Goal: Navigation & Orientation: Find specific page/section

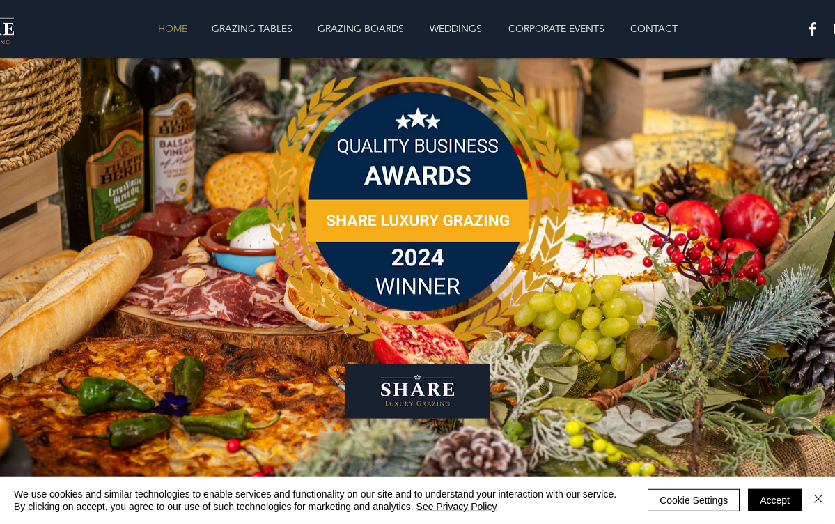
scroll to position [33, 0]
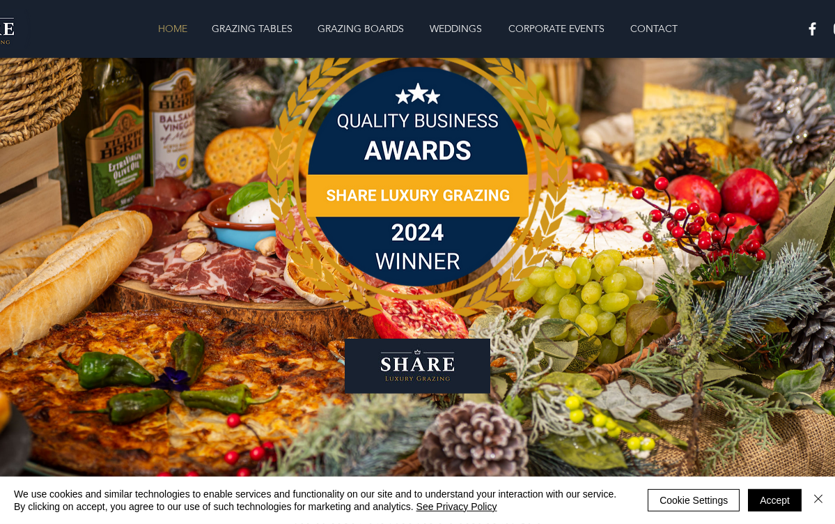
click at [256, 31] on p "GRAZING TABLES" at bounding box center [252, 29] width 95 height 28
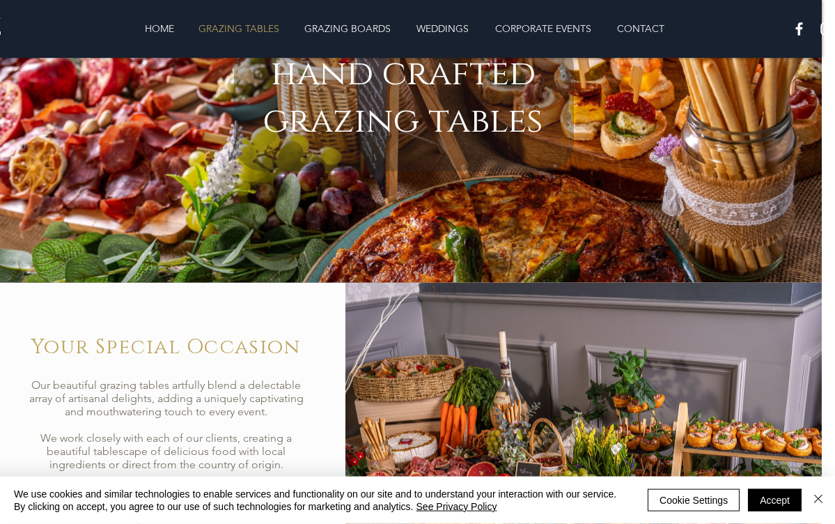
scroll to position [0, 13]
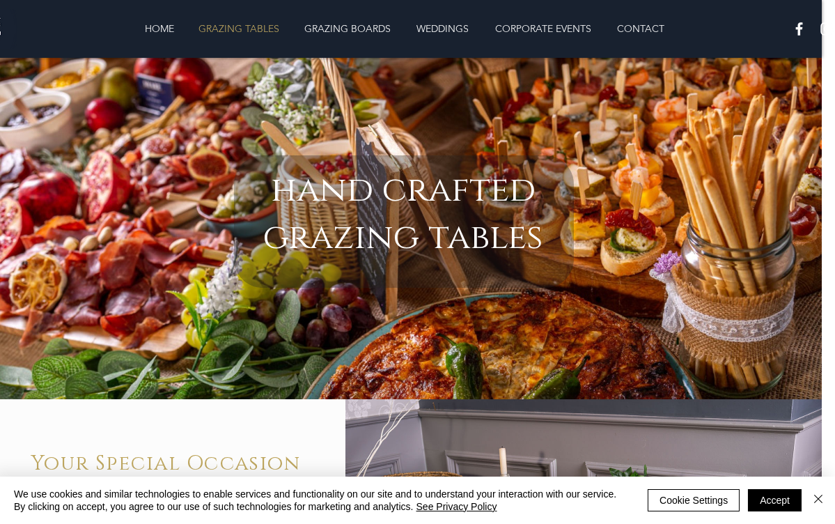
click at [145, 29] on p "HOME" at bounding box center [159, 29] width 43 height 28
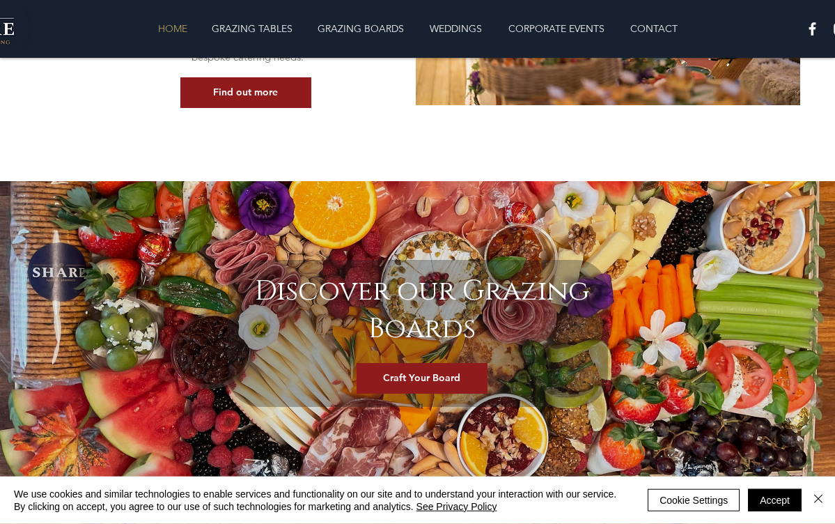
scroll to position [1586, 0]
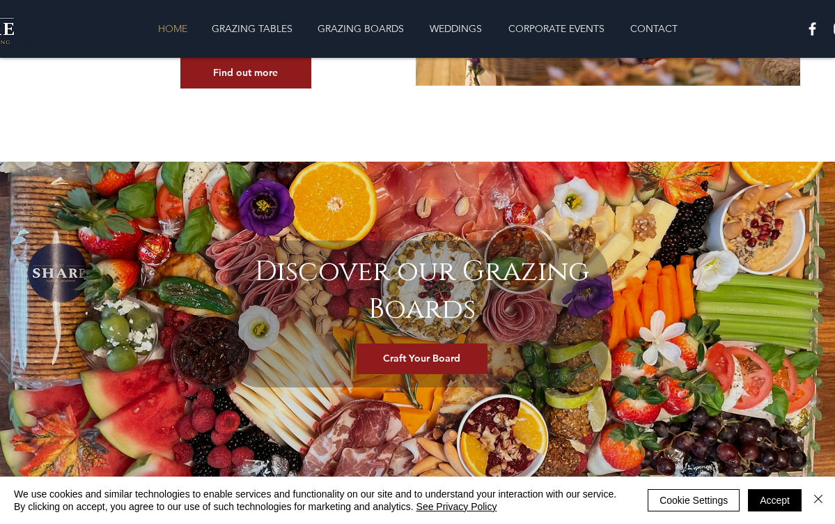
click at [456, 353] on span "Craft Your Board" at bounding box center [421, 359] width 77 height 14
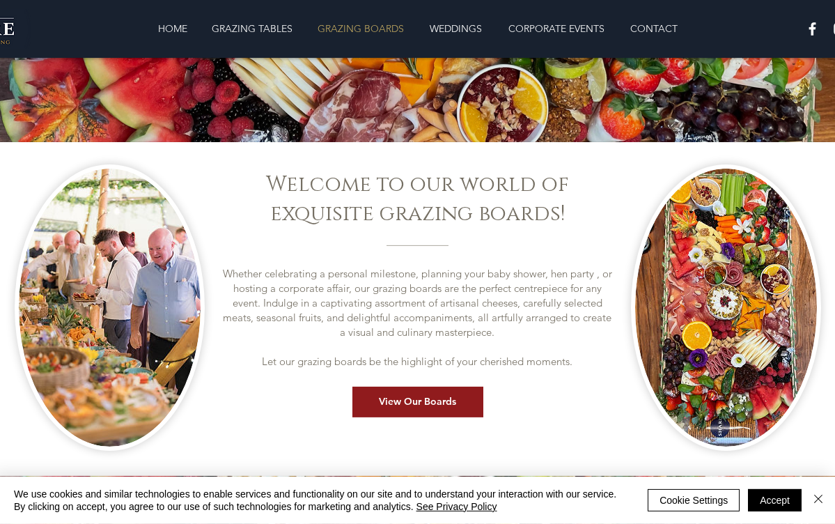
scroll to position [277, 0]
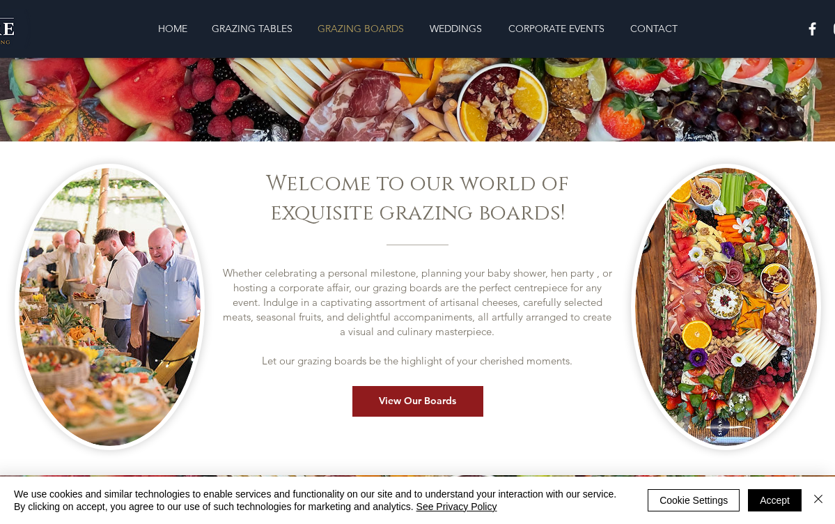
click at [447, 410] on link "View Our Boards" at bounding box center [418, 401] width 131 height 31
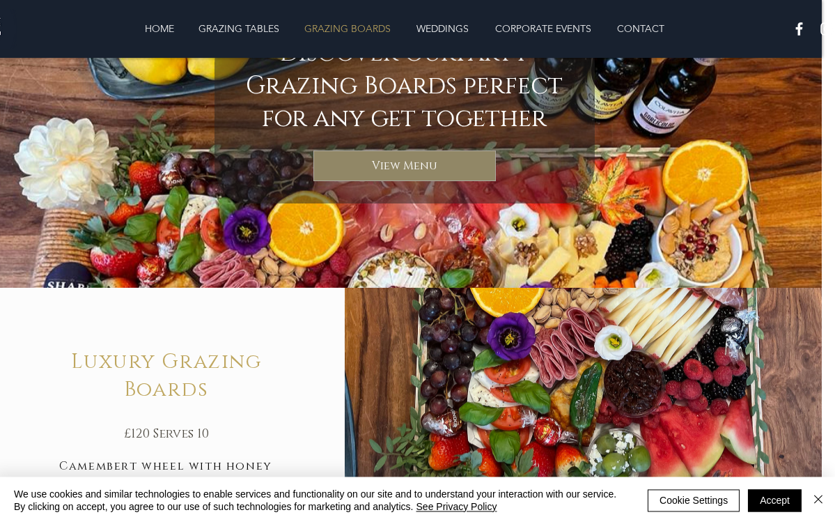
scroll to position [765, 13]
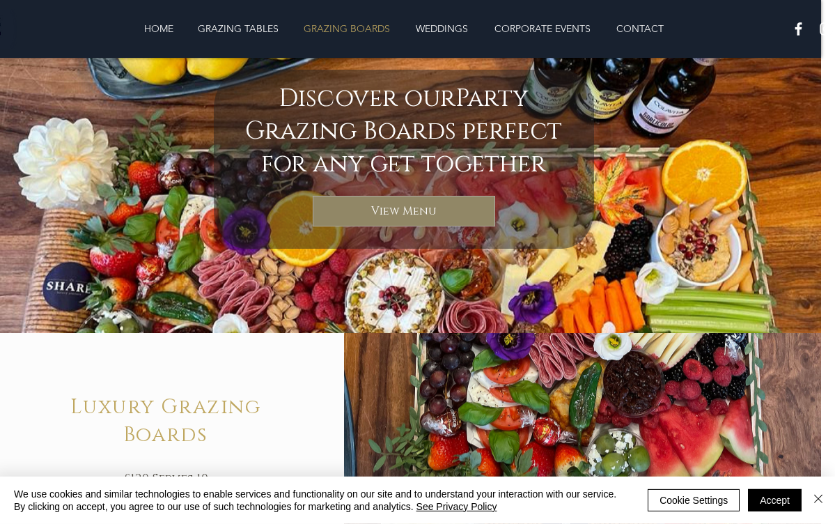
click at [245, 31] on p "GRAZING TABLES" at bounding box center [238, 29] width 95 height 28
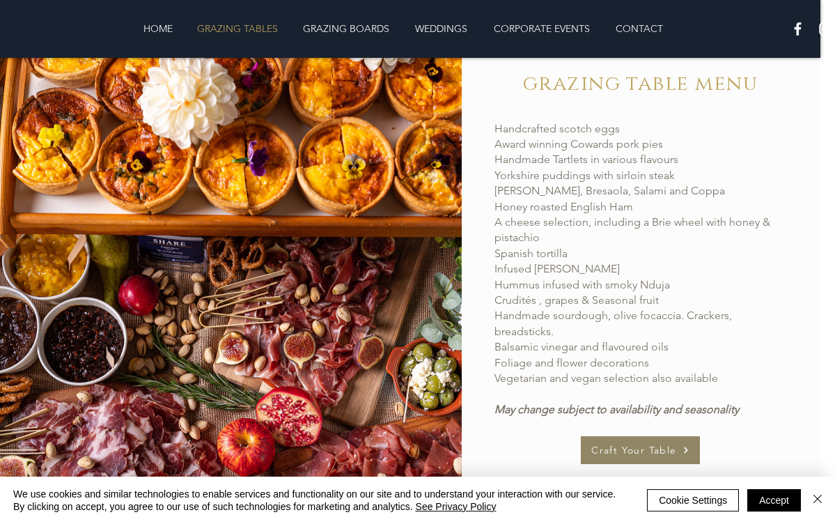
scroll to position [854, 14]
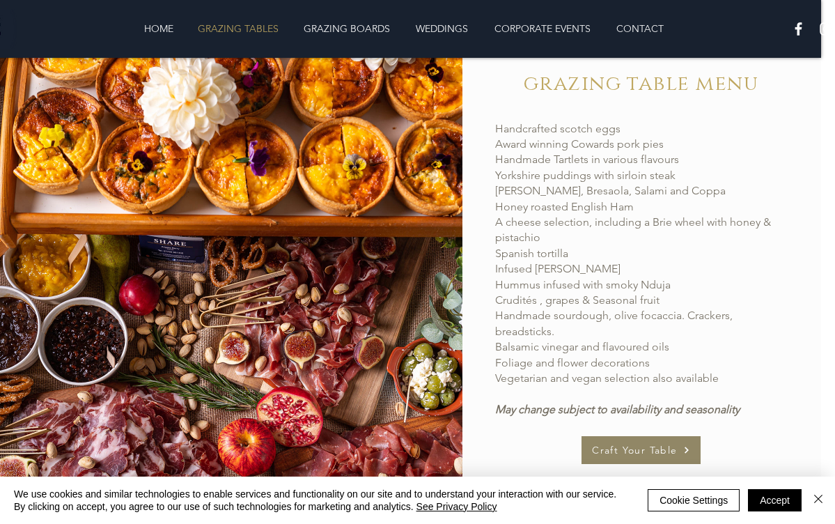
click at [648, 447] on span "Craft Your Table" at bounding box center [634, 450] width 85 height 13
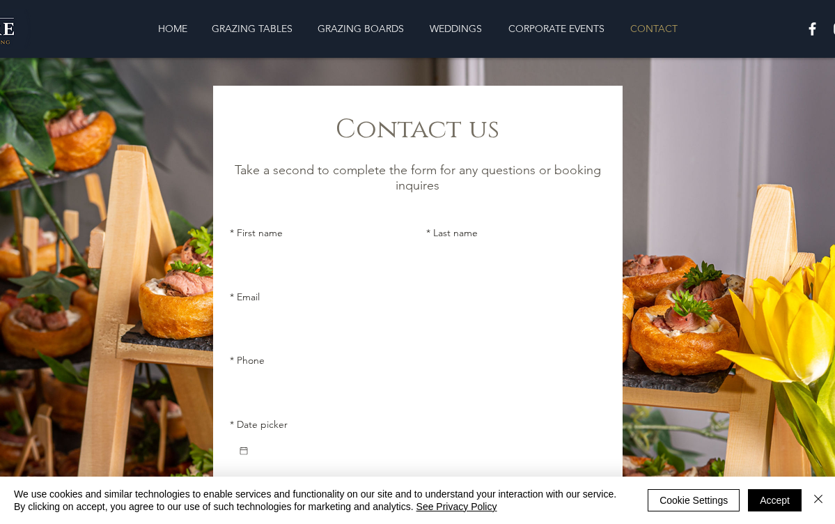
click at [594, 42] on p "CORPORATE EVENTS" at bounding box center [557, 29] width 110 height 28
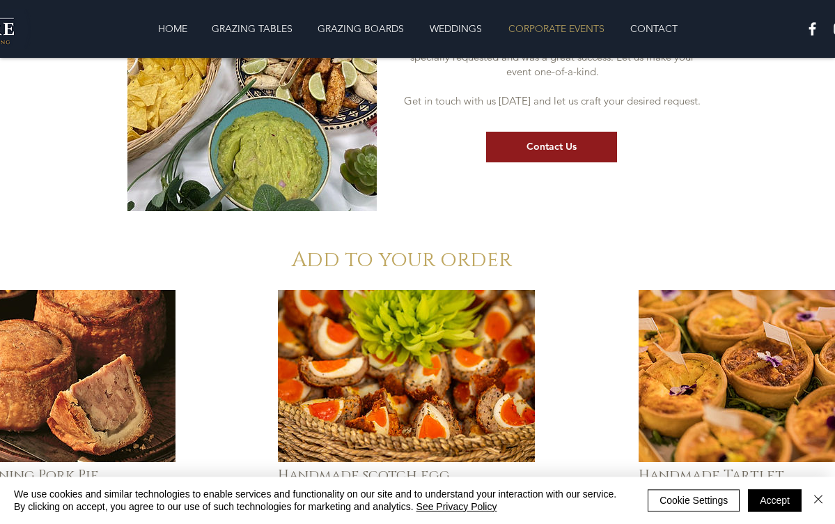
scroll to position [2986, 0]
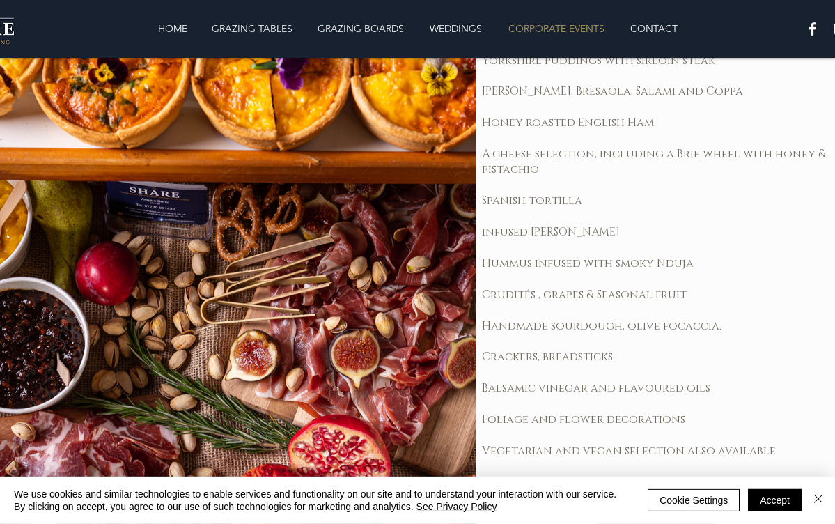
click at [392, 35] on p "GRAZING BOARDS" at bounding box center [361, 29] width 100 height 28
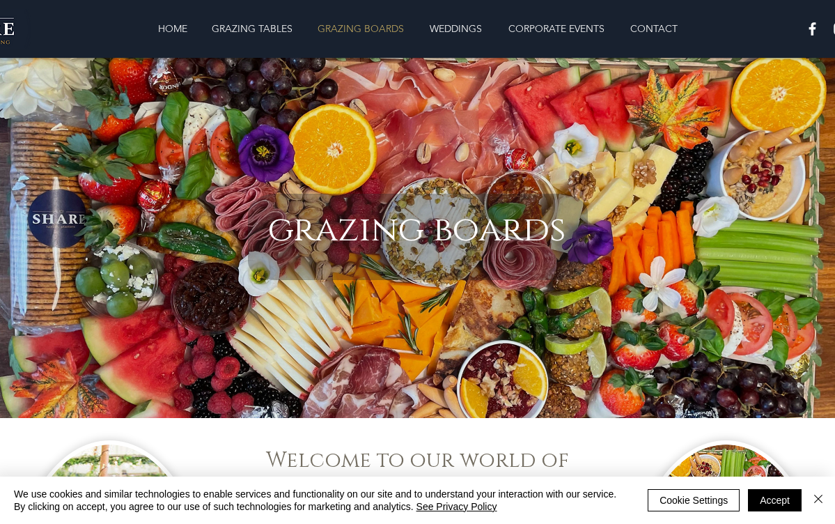
click at [263, 36] on p "GRAZING TABLES" at bounding box center [252, 29] width 95 height 28
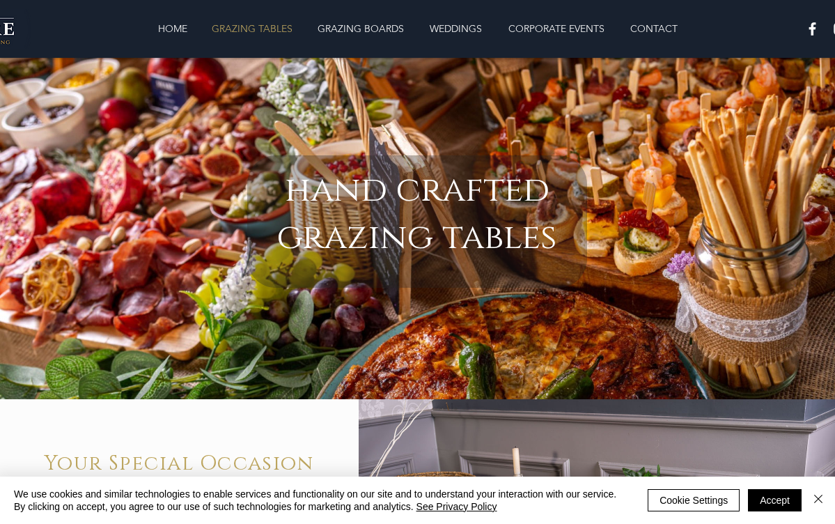
click at [352, 25] on p "GRAZING BOARDS" at bounding box center [361, 29] width 100 height 28
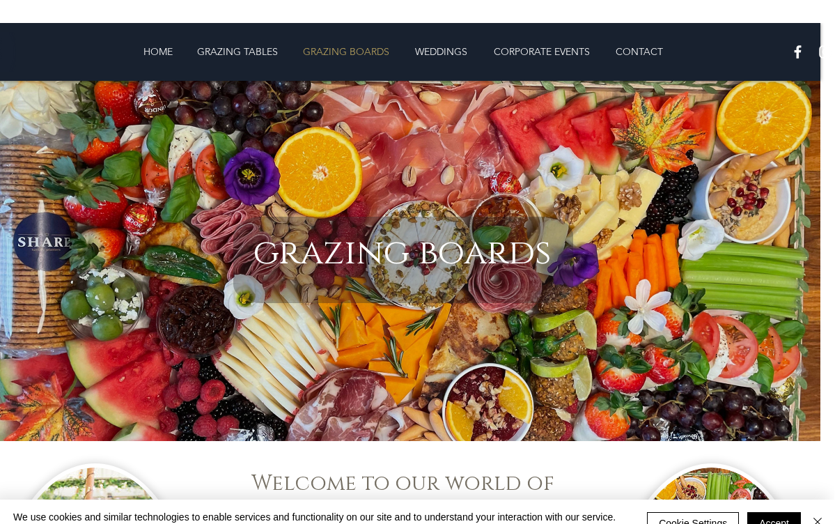
scroll to position [0, 13]
